Goal: Task Accomplishment & Management: Use online tool/utility

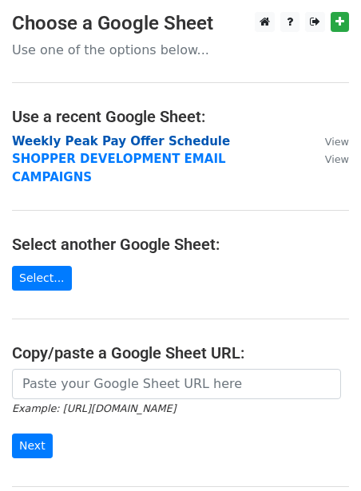
click at [101, 144] on strong "Weekly Peak Pay Offer Schedule" at bounding box center [121, 141] width 218 height 14
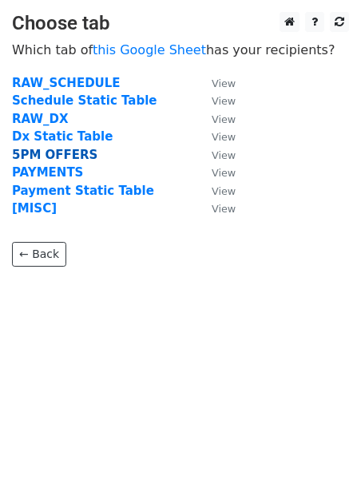
click at [66, 153] on strong "5PM OFFERS" at bounding box center [54, 155] width 85 height 14
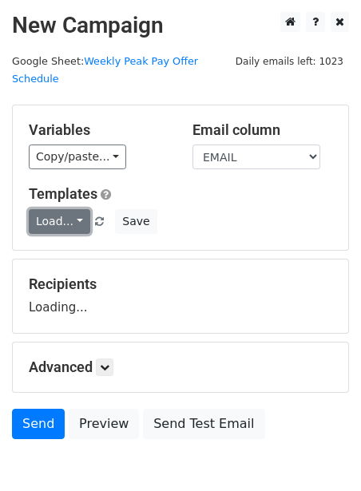
click at [38, 211] on link "Load..." at bounding box center [59, 221] width 61 height 25
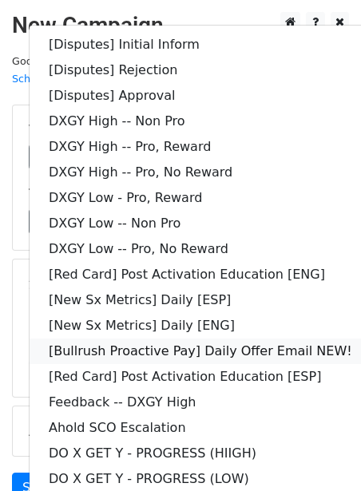
click at [114, 338] on link "[Bullrush Proactive Pay] Daily Offer Email NEW!" at bounding box center [201, 351] width 342 height 26
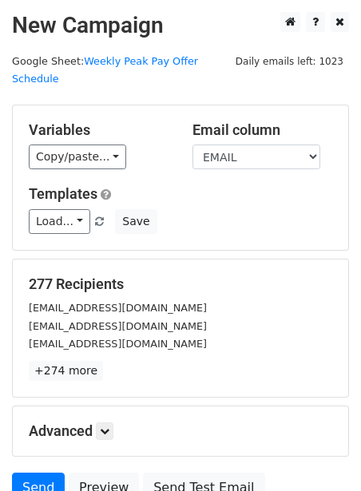
scroll to position [129, 0]
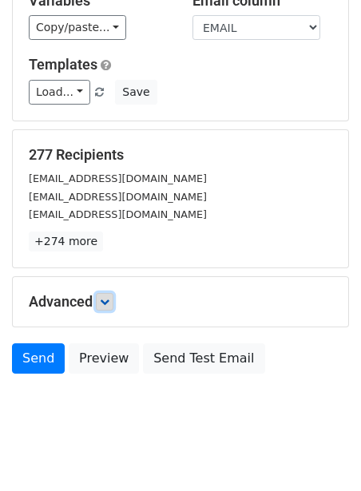
click at [108, 297] on icon at bounding box center [105, 302] width 10 height 10
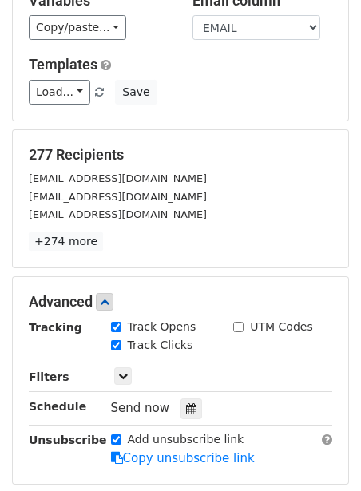
click at [197, 397] on div "Send now" at bounding box center [205, 408] width 188 height 22
click at [191, 398] on div at bounding box center [191, 408] width 22 height 21
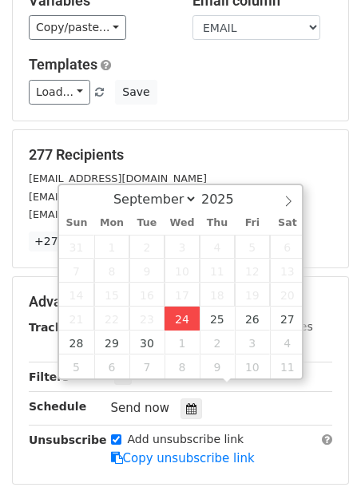
type input "2025-09-24 12:00"
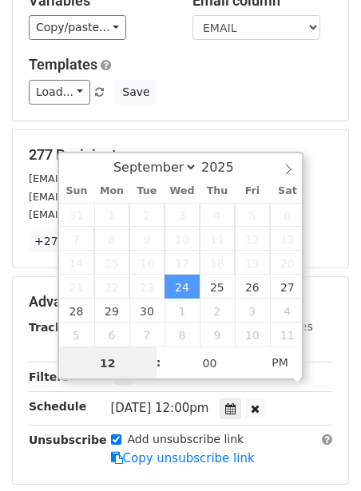
scroll to position [1, 0]
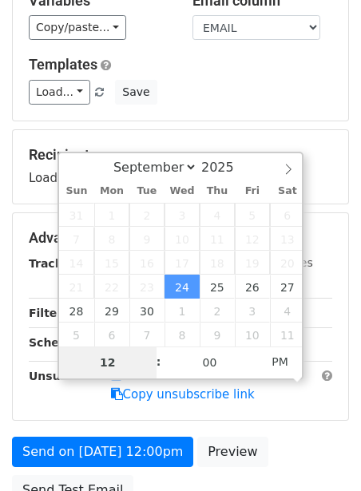
type input "2"
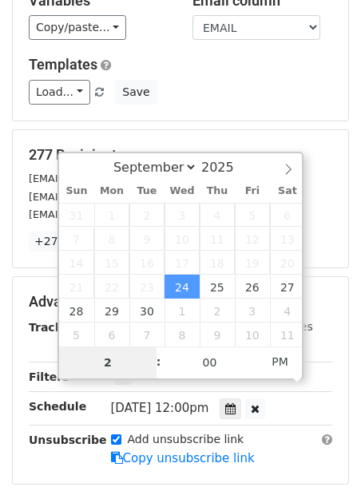
type input "2025-09-24 14:00"
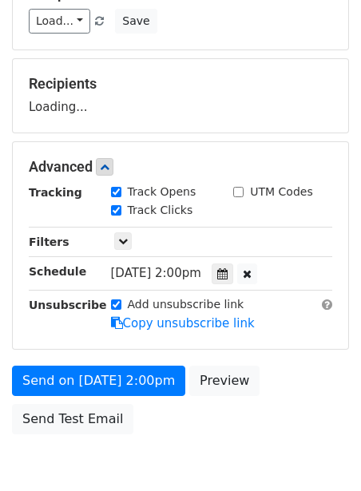
scroll to position [202, 0]
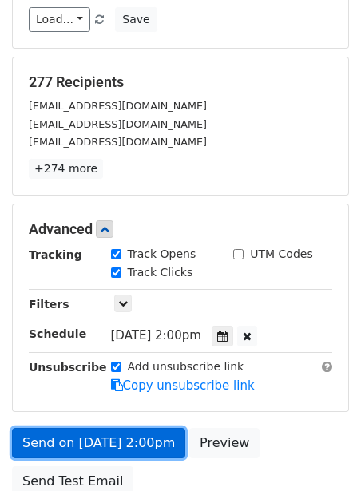
click at [98, 428] on link "Send on Sep 24 at 2:00pm" at bounding box center [98, 443] width 173 height 30
